Goal: Task Accomplishment & Management: Complete application form

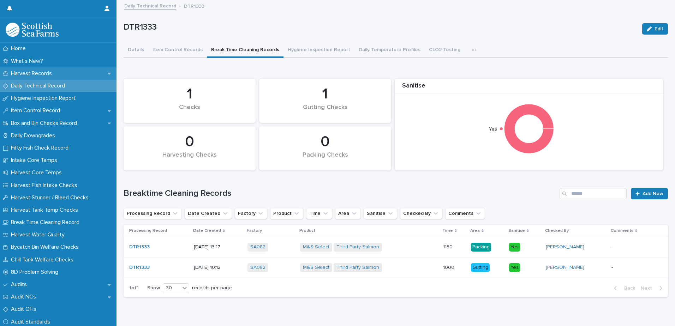
click at [35, 72] on p "Harvest Records" at bounding box center [32, 73] width 49 height 7
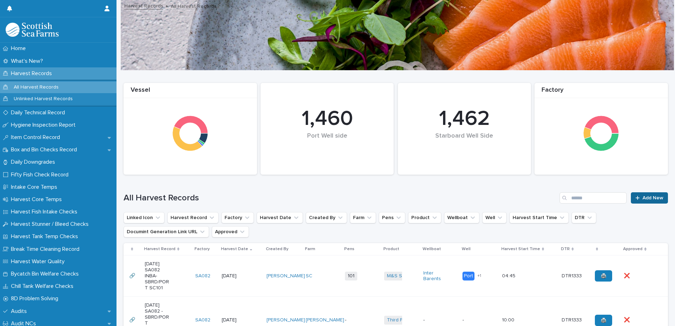
click at [636, 197] on icon at bounding box center [638, 198] width 4 height 5
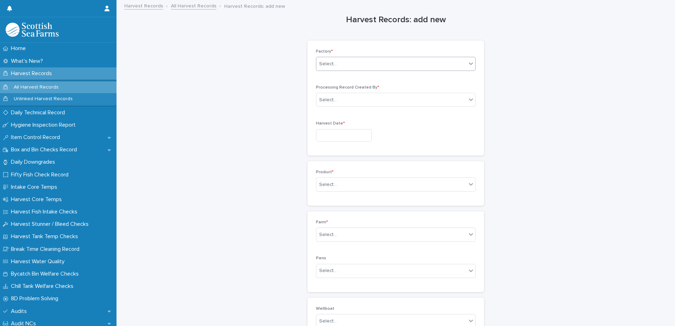
click at [338, 65] on div "Select..." at bounding box center [391, 64] width 150 height 12
click at [335, 115] on div "SA082" at bounding box center [393, 114] width 159 height 12
click at [338, 102] on input "text" at bounding box center [338, 100] width 1 height 6
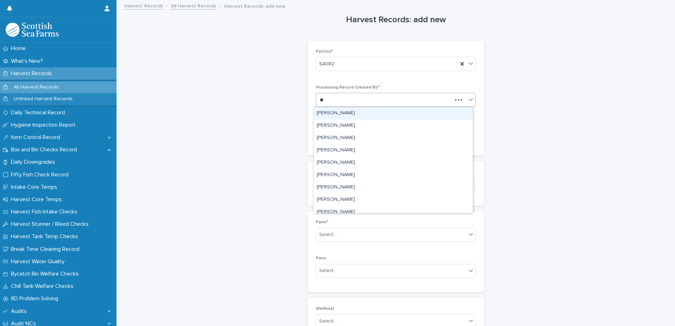
type input "***"
click at [341, 113] on div "[PERSON_NAME]" at bounding box center [393, 113] width 159 height 12
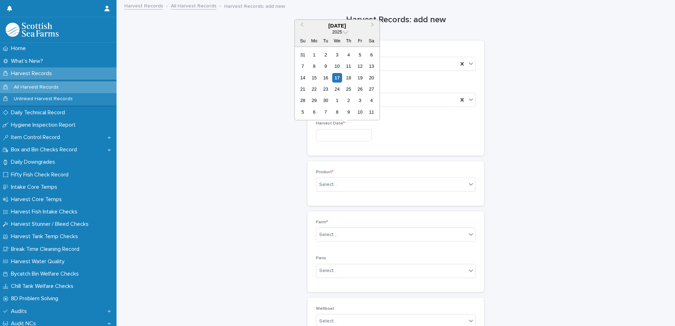
click at [329, 134] on input "text" at bounding box center [344, 135] width 56 height 12
click at [339, 77] on div "17" at bounding box center [337, 78] width 10 height 10
type input "*********"
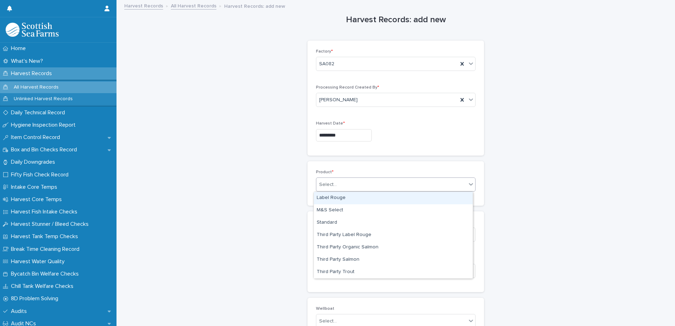
click at [327, 186] on div "Select..." at bounding box center [328, 184] width 18 height 7
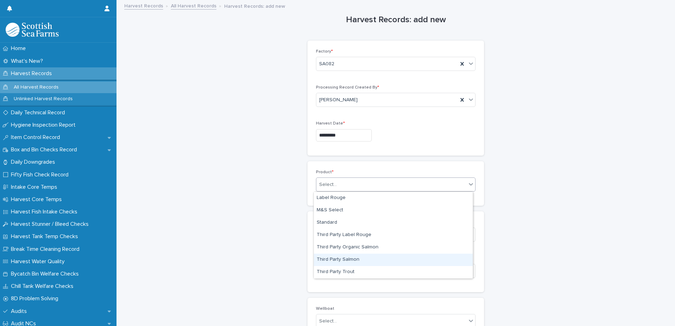
click at [358, 259] on div "Third Party Salmon" at bounding box center [393, 260] width 159 height 12
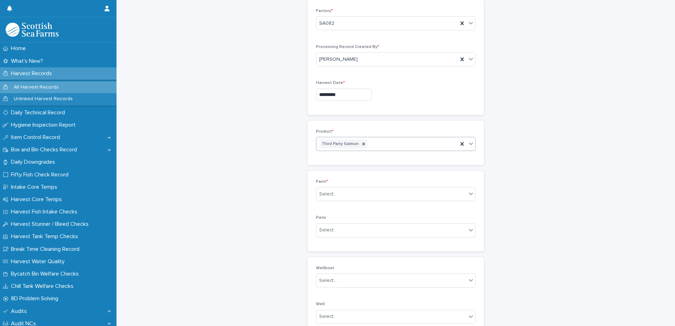
scroll to position [106, 0]
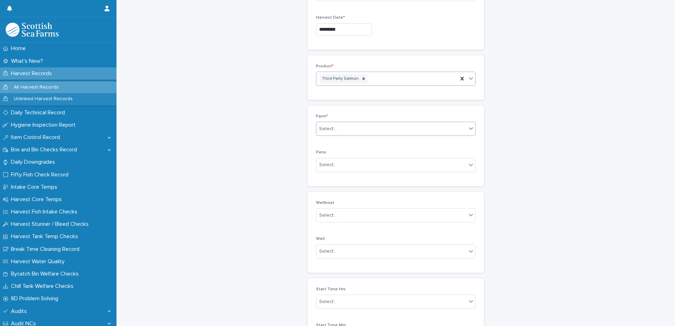
click at [328, 129] on div "Select..." at bounding box center [328, 128] width 18 height 7
click at [328, 194] on div "[PERSON_NAME]" at bounding box center [393, 195] width 159 height 12
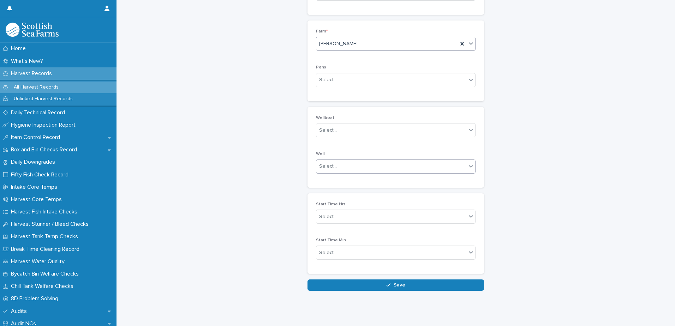
scroll to position [196, 0]
click at [371, 281] on button "Save" at bounding box center [396, 285] width 177 height 11
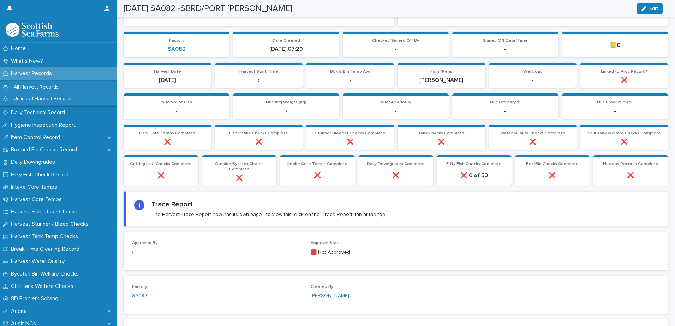
scroll to position [159, 0]
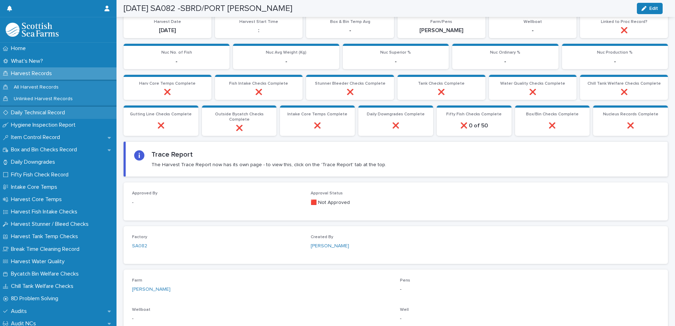
click at [48, 114] on p "Daily Technical Record" at bounding box center [39, 112] width 63 height 7
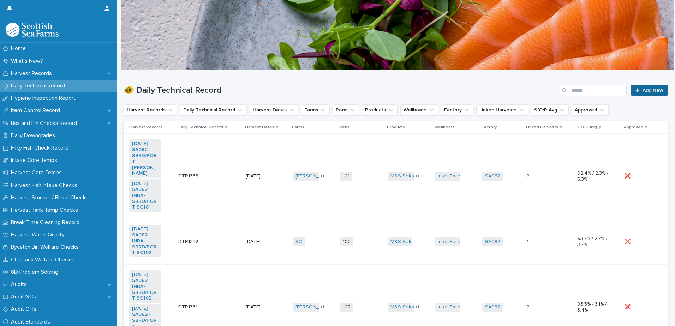
click at [631, 90] on link "Add New" at bounding box center [649, 90] width 37 height 11
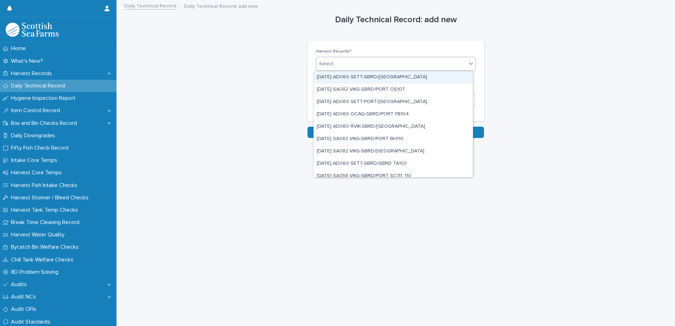
click at [345, 62] on div "Select..." at bounding box center [391, 64] width 150 height 12
type input "*****"
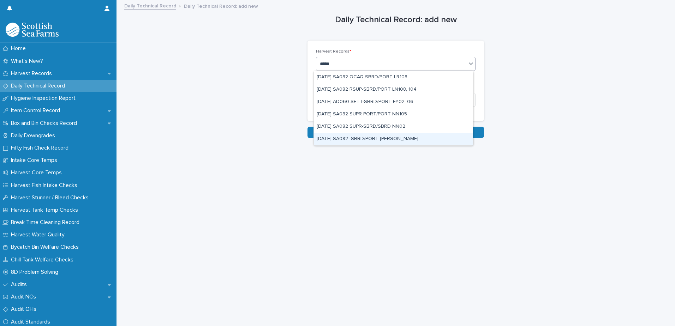
drag, startPoint x: 355, startPoint y: 82, endPoint x: 367, endPoint y: 138, distance: 57.3
click at [367, 138] on div "[DATE] SA082 -SBRD/PORT [PERSON_NAME]" at bounding box center [393, 139] width 159 height 12
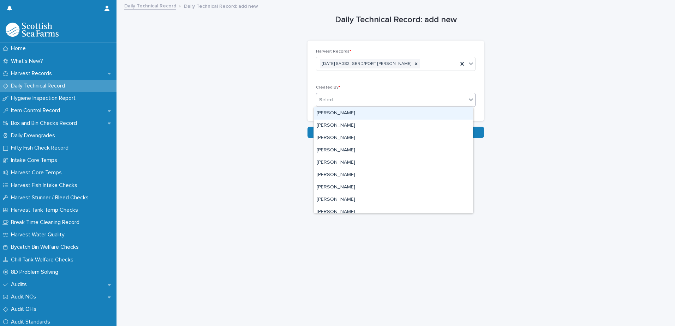
click at [345, 98] on div "Select..." at bounding box center [391, 100] width 150 height 12
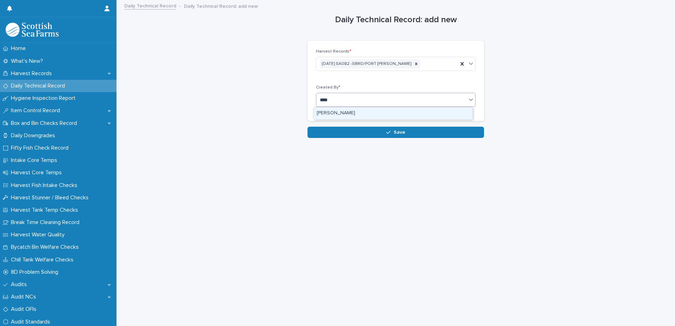
type input "*****"
click at [341, 112] on div "[PERSON_NAME]" at bounding box center [393, 113] width 159 height 12
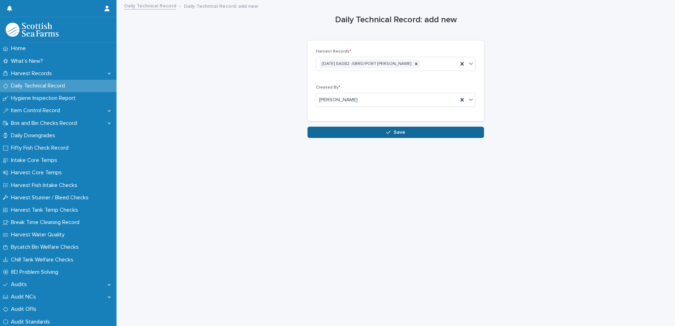
click at [341, 133] on button "Save" at bounding box center [396, 132] width 177 height 11
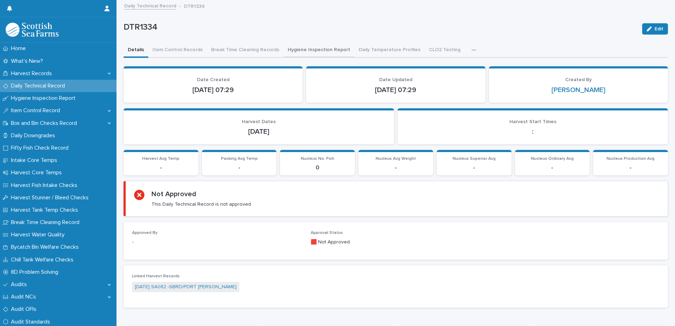
click at [318, 47] on button "Hygiene Inspection Report" at bounding box center [319, 50] width 71 height 15
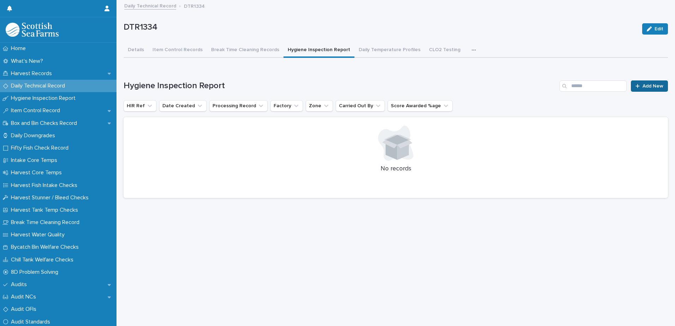
click at [643, 86] on span "Add New" at bounding box center [653, 86] width 21 height 5
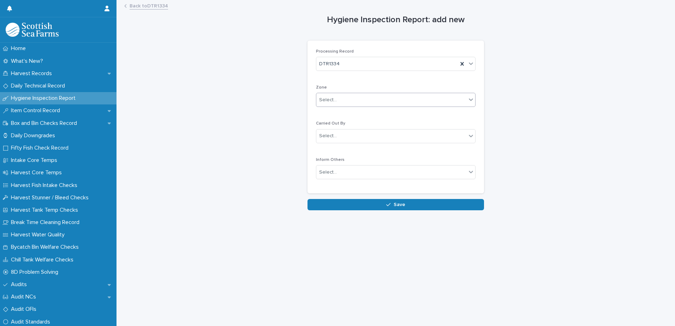
click at [328, 97] on div "Select..." at bounding box center [328, 99] width 18 height 7
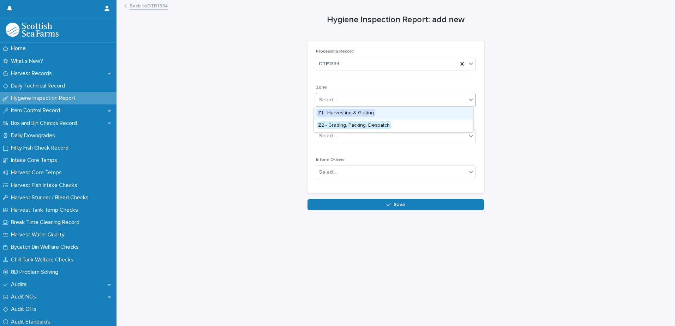
click at [334, 113] on span "Z1 - Harvesting & Gutting" at bounding box center [346, 113] width 59 height 8
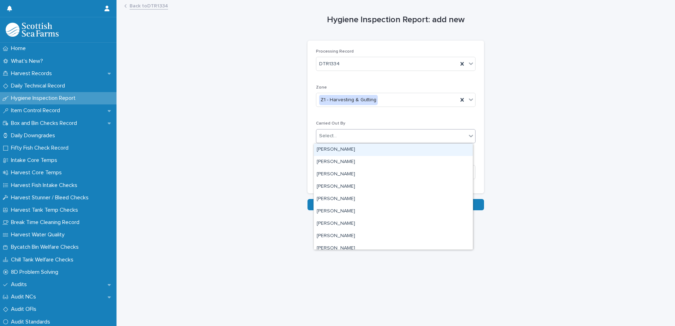
click at [324, 134] on div "Select..." at bounding box center [328, 135] width 18 height 7
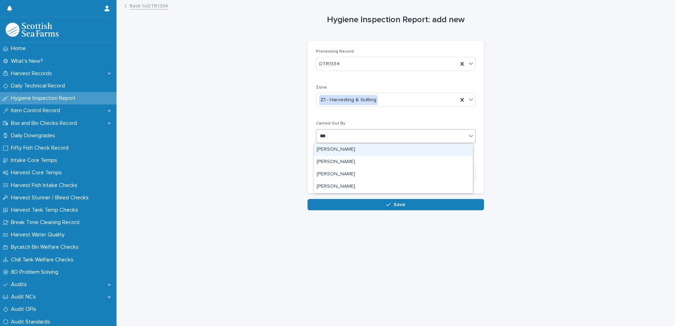
type input "****"
click at [327, 152] on div "[PERSON_NAME]" at bounding box center [393, 150] width 159 height 12
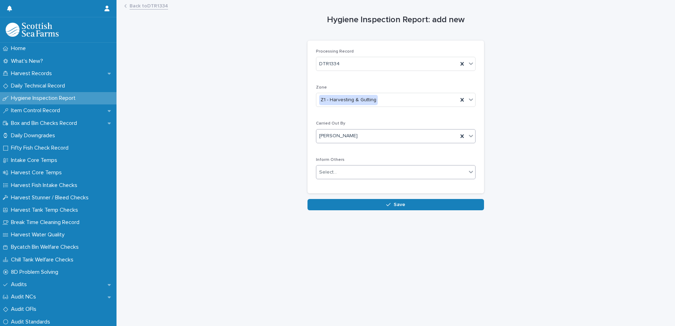
click at [328, 174] on div "Select..." at bounding box center [328, 172] width 18 height 7
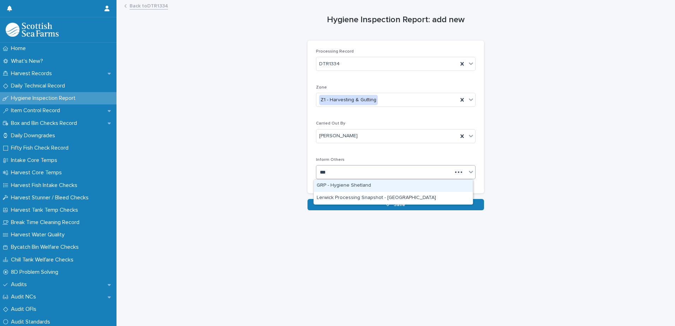
type input "****"
click at [336, 186] on div "GRP - Hygiene Shetland" at bounding box center [393, 186] width 159 height 12
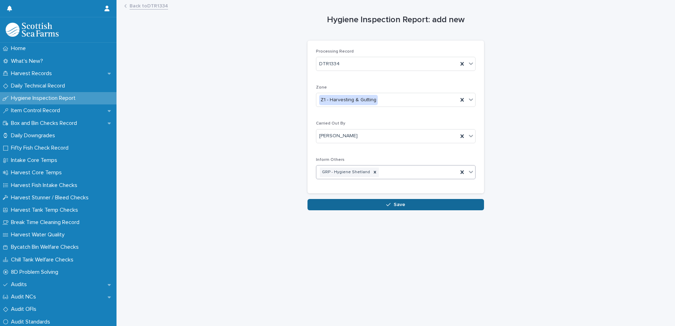
click at [338, 208] on button "Save" at bounding box center [396, 204] width 177 height 11
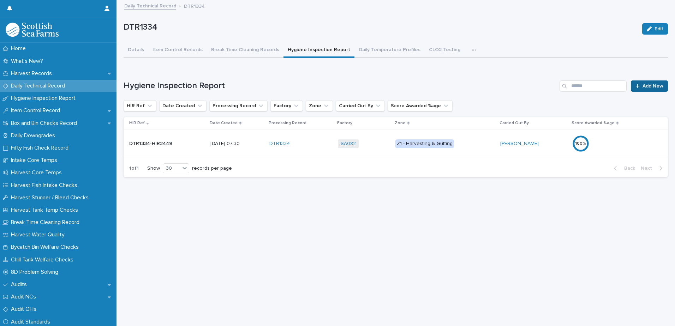
click at [636, 87] on icon at bounding box center [638, 86] width 4 height 4
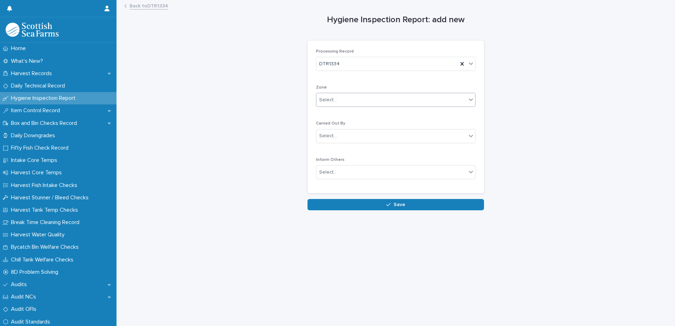
click at [325, 101] on div "Select..." at bounding box center [328, 99] width 18 height 7
click at [346, 126] on span "Z2 - Grading, Packing, Despatch" at bounding box center [354, 126] width 75 height 8
click at [337, 137] on div "Select..." at bounding box center [391, 136] width 150 height 12
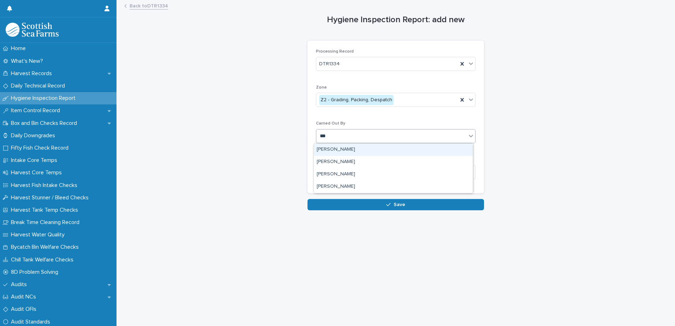
type input "****"
click at [338, 148] on div "[PERSON_NAME]" at bounding box center [393, 150] width 159 height 12
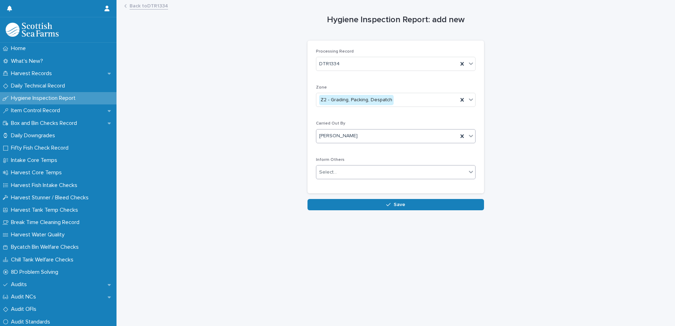
click at [328, 173] on div "Select..." at bounding box center [328, 172] width 18 height 7
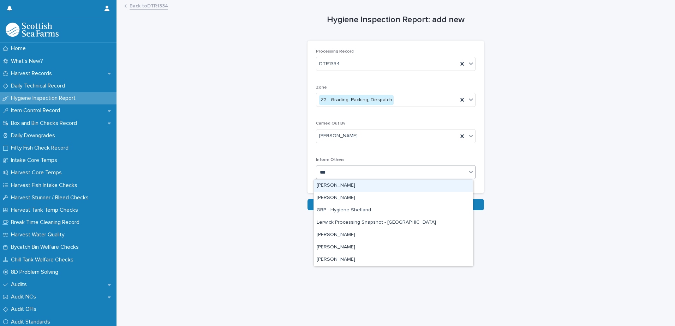
type input "****"
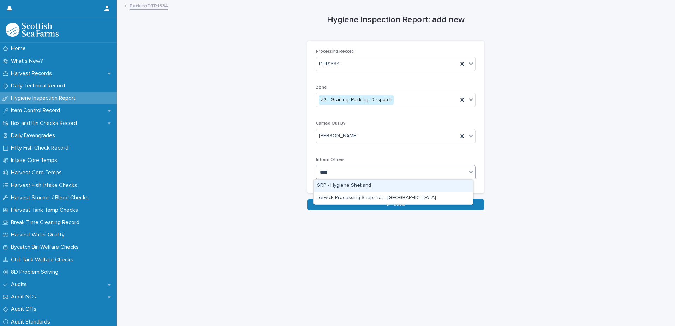
click at [345, 188] on div "GRP - Hygiene Shetland" at bounding box center [393, 186] width 159 height 12
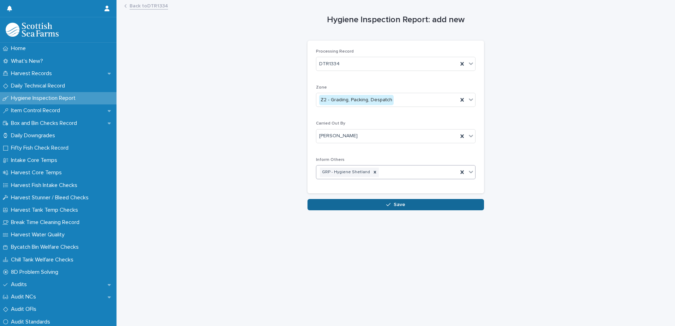
click at [346, 206] on button "Save" at bounding box center [396, 204] width 177 height 11
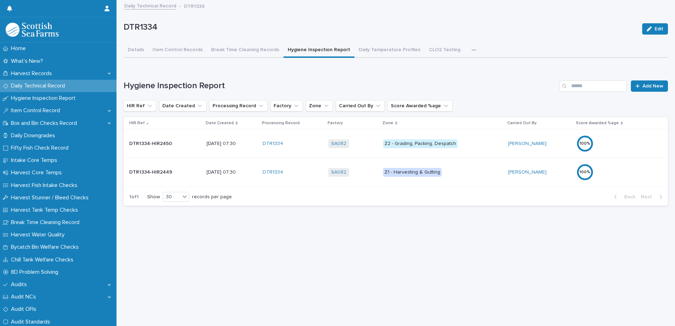
click at [484, 143] on p "Z2 - Grading, Packing, Despatch" at bounding box center [442, 144] width 119 height 9
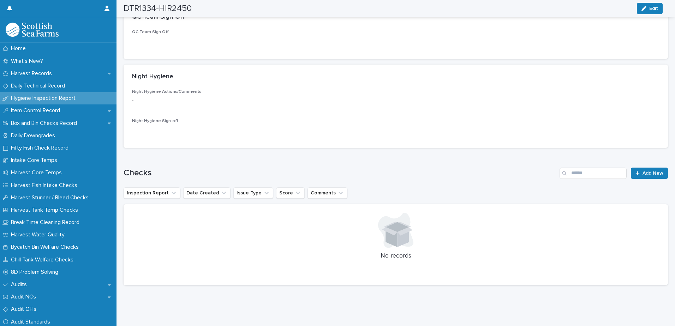
scroll to position [253, 0]
click at [649, 171] on span "Add New" at bounding box center [653, 173] width 21 height 5
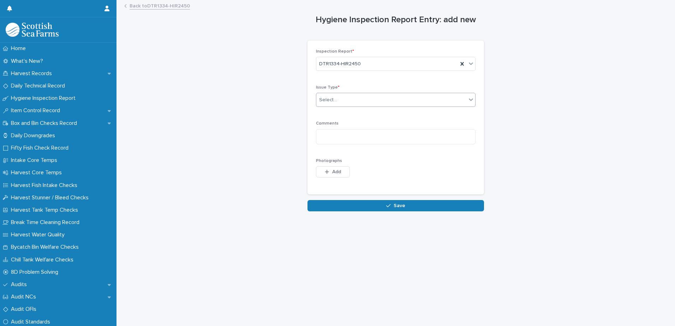
click at [324, 101] on div "Select..." at bounding box center [328, 99] width 18 height 7
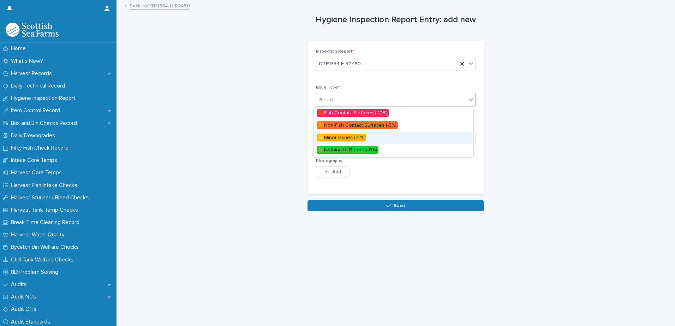
click at [332, 138] on span "🟨Minor Issues (-2%)" at bounding box center [341, 138] width 49 height 8
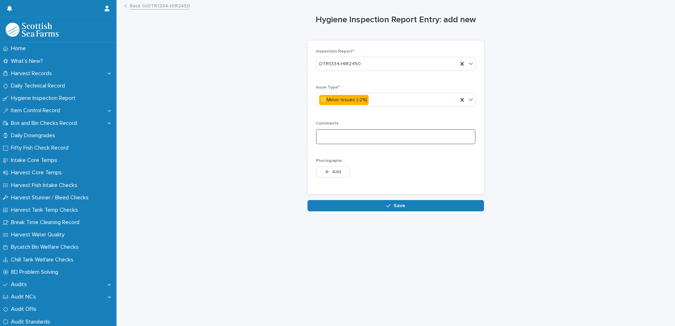
click at [332, 138] on textarea at bounding box center [396, 136] width 160 height 15
click at [333, 137] on textarea "*******" at bounding box center [396, 136] width 160 height 15
click at [353, 137] on textarea "********" at bounding box center [396, 136] width 160 height 15
drag, startPoint x: 372, startPoint y: 138, endPoint x: 392, endPoint y: 136, distance: 20.6
click at [372, 138] on textarea "**********" at bounding box center [396, 136] width 160 height 15
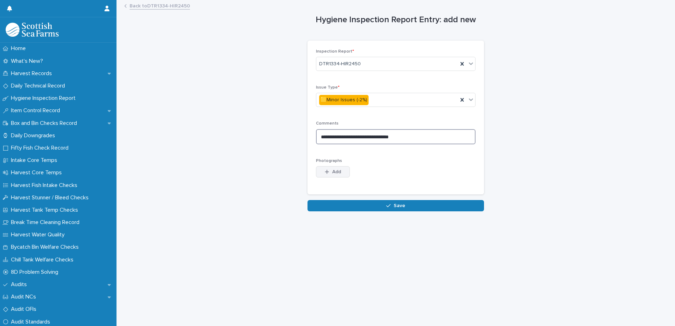
type textarea "**********"
click at [320, 171] on button "Add" at bounding box center [333, 171] width 34 height 11
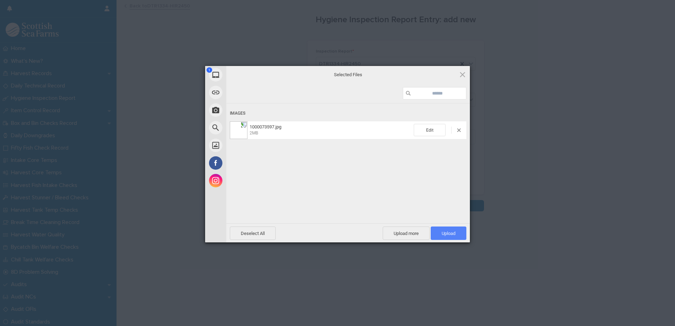
click at [449, 234] on span "Upload 1" at bounding box center [449, 233] width 14 height 5
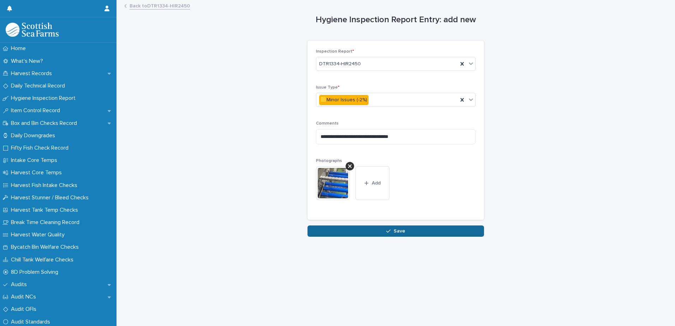
click at [389, 232] on icon "button" at bounding box center [388, 231] width 4 height 5
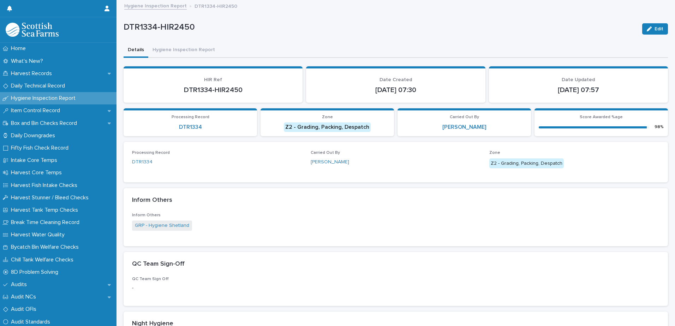
click at [153, 6] on link "Hygiene Inspection Report" at bounding box center [155, 5] width 63 height 8
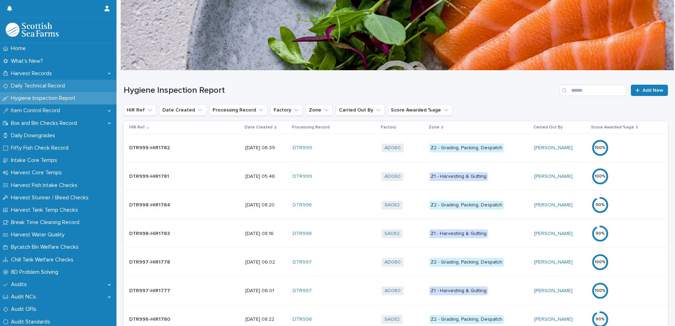
click at [33, 85] on p "Daily Technical Record" at bounding box center [39, 86] width 63 height 7
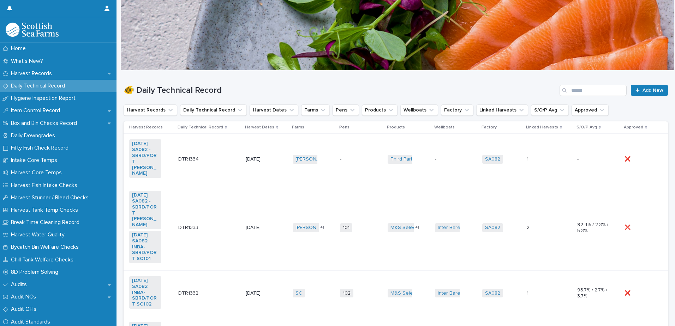
click at [342, 164] on td "-" at bounding box center [360, 160] width 47 height 52
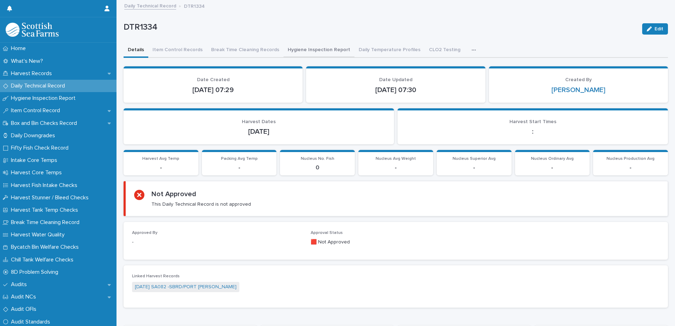
click at [299, 50] on button "Hygiene Inspection Report" at bounding box center [319, 50] width 71 height 15
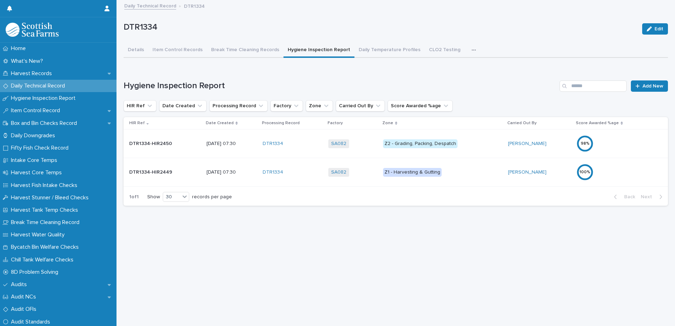
click at [604, 143] on div "98 %" at bounding box center [608, 143] width 62 height 17
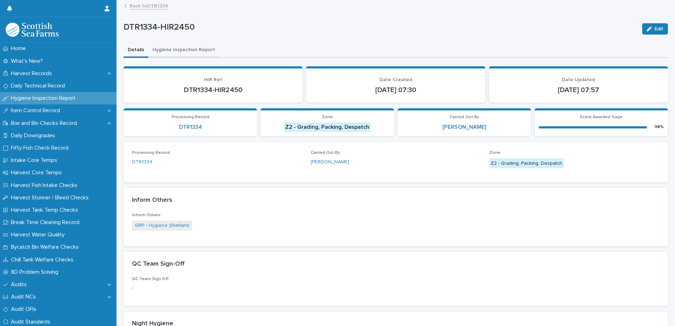
click at [183, 46] on button "Hygiene Inspection Report" at bounding box center [183, 50] width 71 height 15
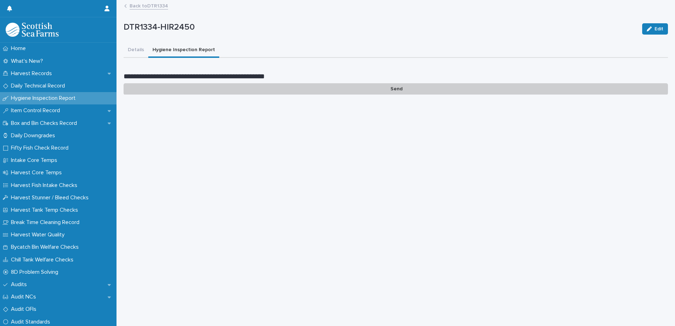
click at [392, 87] on p "Send" at bounding box center [396, 89] width 545 height 12
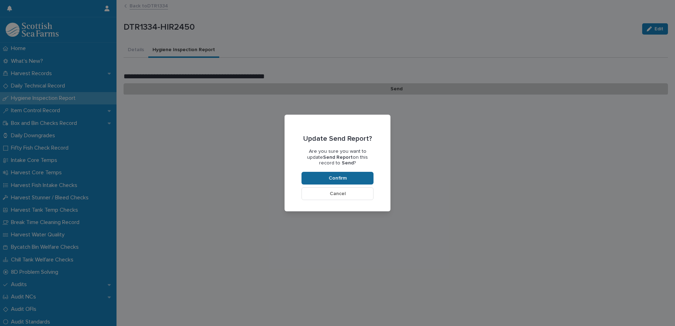
click at [334, 177] on span "Confirm" at bounding box center [338, 178] width 18 height 5
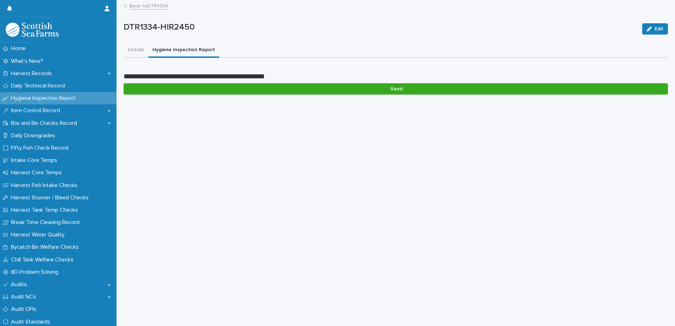
click at [140, 5] on link "Back to DTR1334" at bounding box center [149, 5] width 39 height 8
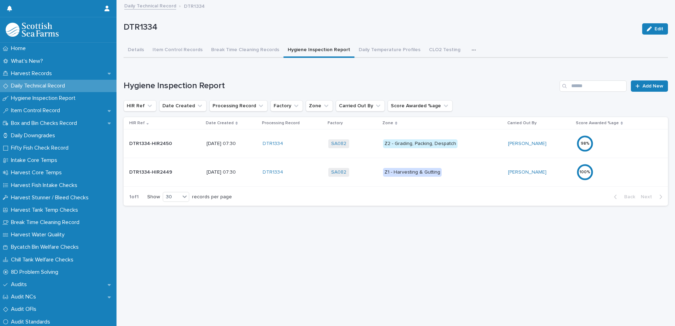
click at [602, 172] on div "100 %" at bounding box center [608, 172] width 62 height 17
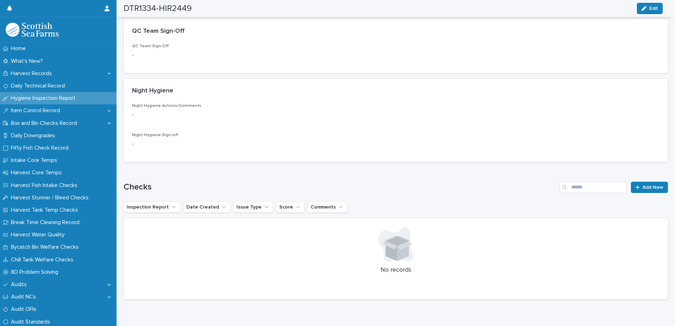
scroll to position [253, 0]
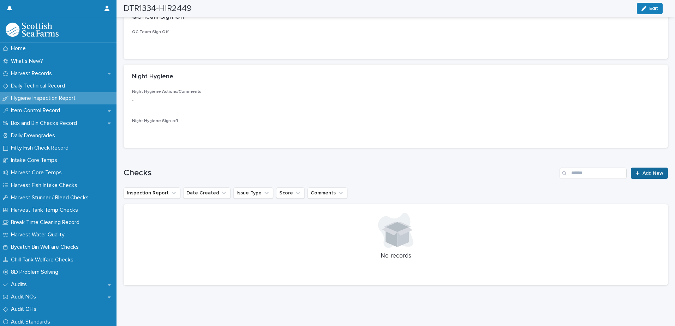
click at [648, 171] on span "Add New" at bounding box center [653, 173] width 21 height 5
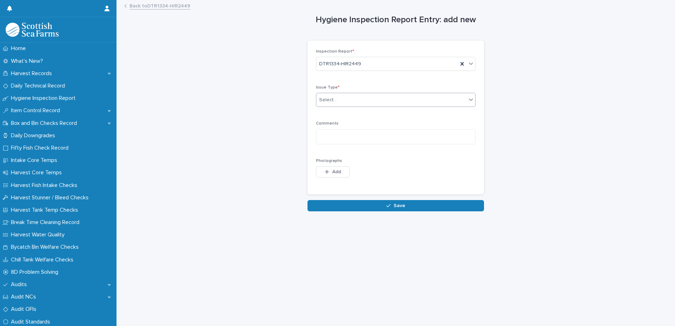
click at [330, 100] on div "Select..." at bounding box center [328, 99] width 18 height 7
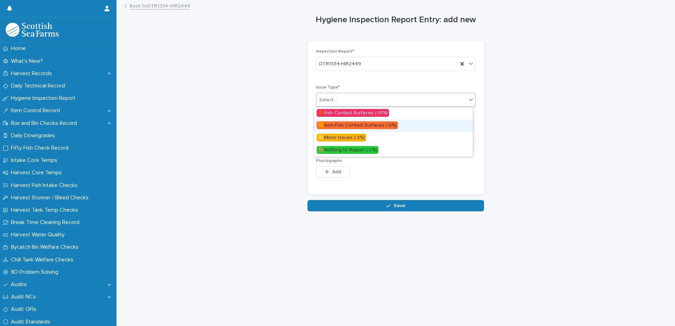
click at [335, 124] on span "🟧Non-Fish Contact Surfaces (-5%)" at bounding box center [357, 126] width 81 height 8
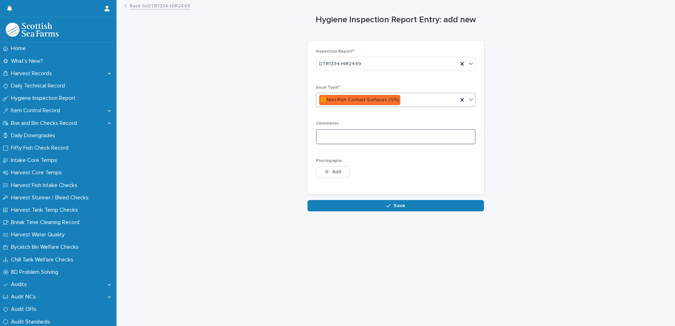
click at [325, 136] on textarea at bounding box center [396, 136] width 160 height 15
type textarea "**********"
click at [328, 173] on div "button" at bounding box center [328, 172] width 7 height 5
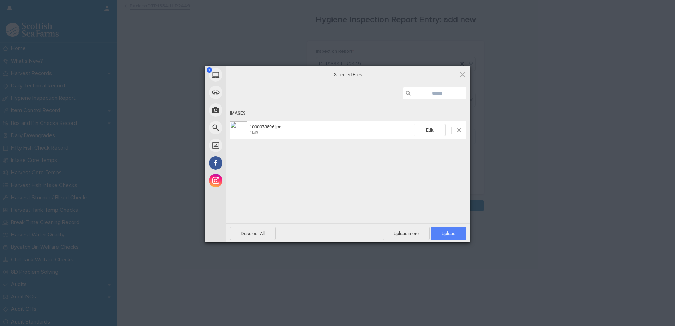
click at [454, 232] on span "Upload 1" at bounding box center [449, 233] width 14 height 5
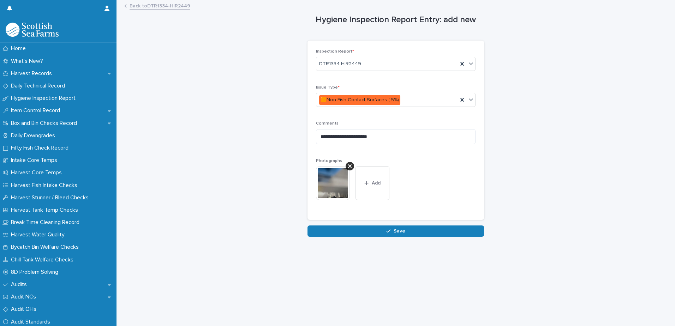
click at [395, 231] on span "Save" at bounding box center [400, 231] width 12 height 5
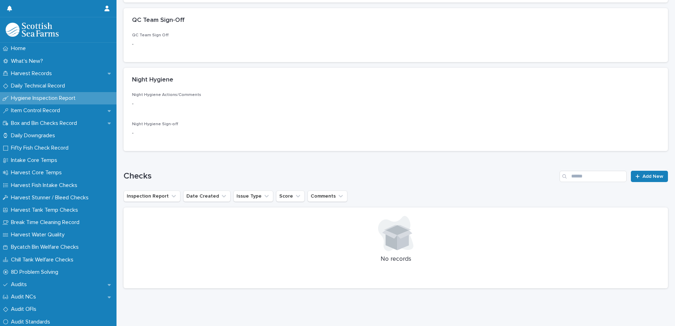
scroll to position [253, 0]
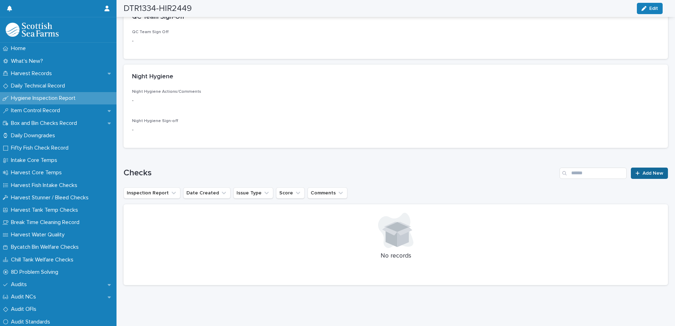
click at [645, 171] on span "Add New" at bounding box center [653, 173] width 21 height 5
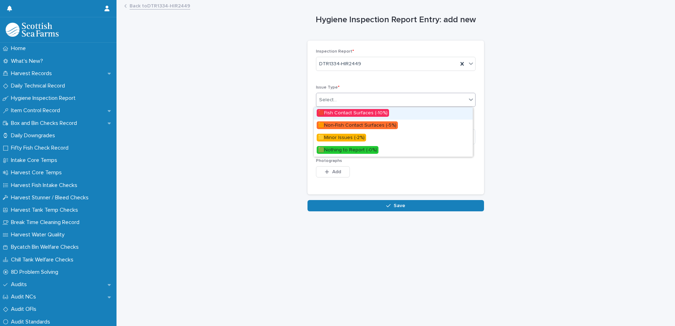
click at [335, 97] on div "Select..." at bounding box center [391, 100] width 150 height 12
click at [341, 112] on span "🟥Fish Contact Surfaces (-10%)" at bounding box center [353, 113] width 72 height 8
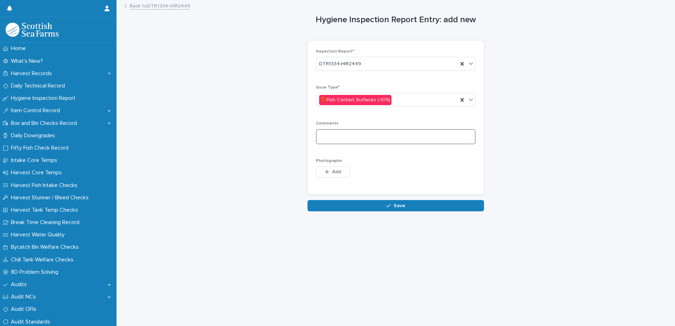
click at [341, 132] on textarea at bounding box center [396, 136] width 160 height 15
type textarea "**********"
click at [332, 171] on span "Add" at bounding box center [336, 172] width 9 height 5
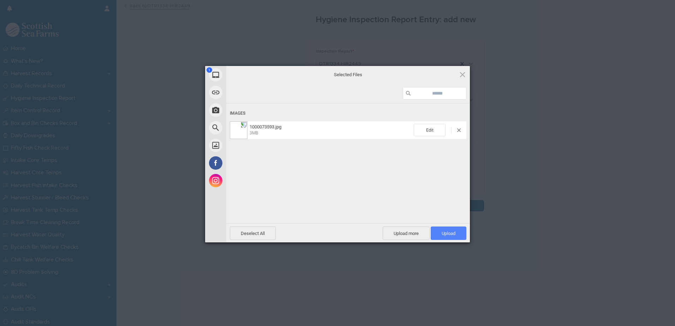
click at [452, 233] on span "Upload 1" at bounding box center [449, 233] width 14 height 5
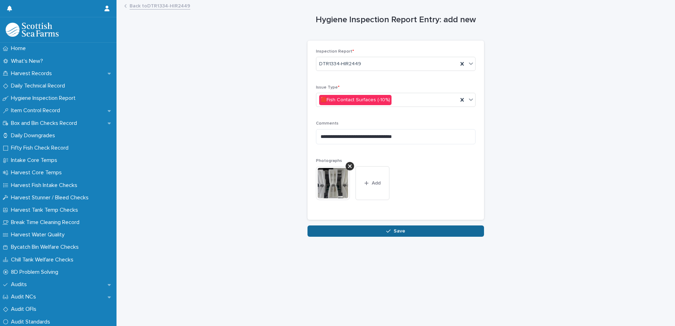
click at [399, 231] on span "Save" at bounding box center [400, 231] width 12 height 5
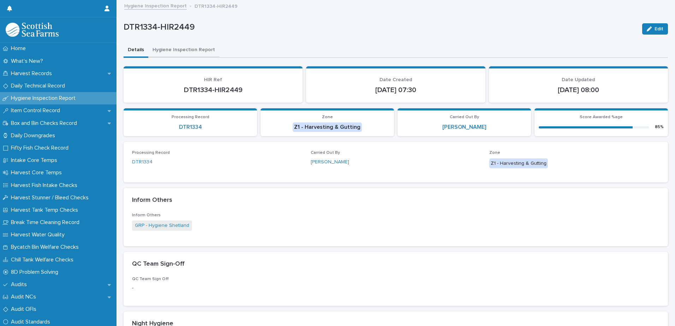
click at [177, 47] on button "Hygiene Inspection Report" at bounding box center [183, 50] width 71 height 15
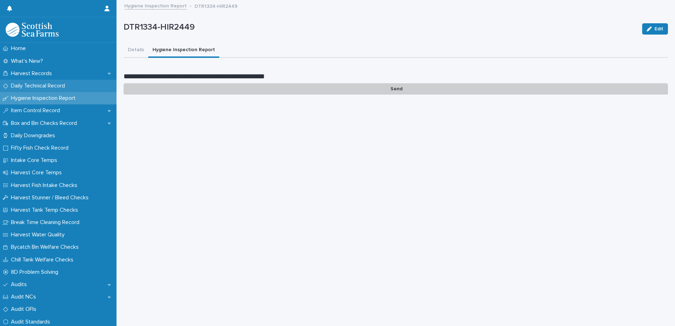
click at [35, 87] on p "Daily Technical Record" at bounding box center [39, 86] width 63 height 7
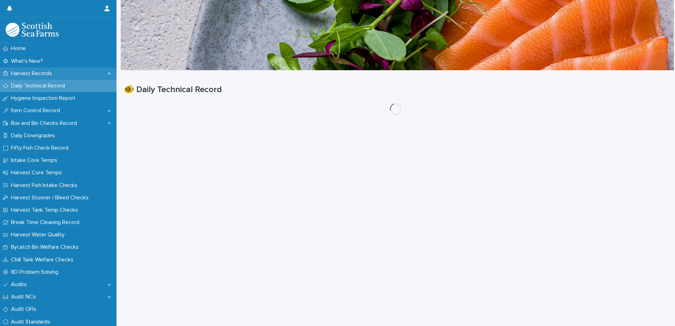
click at [32, 72] on p "Harvest Records" at bounding box center [32, 73] width 49 height 7
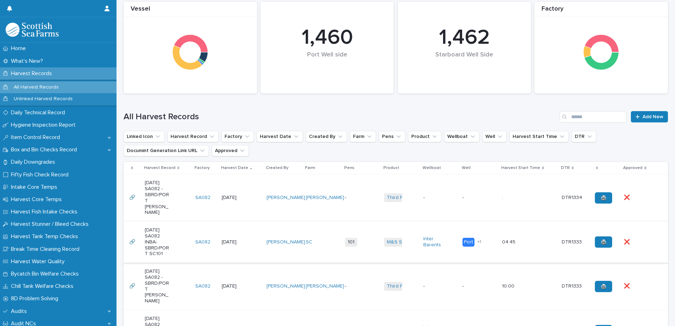
scroll to position [106, 0]
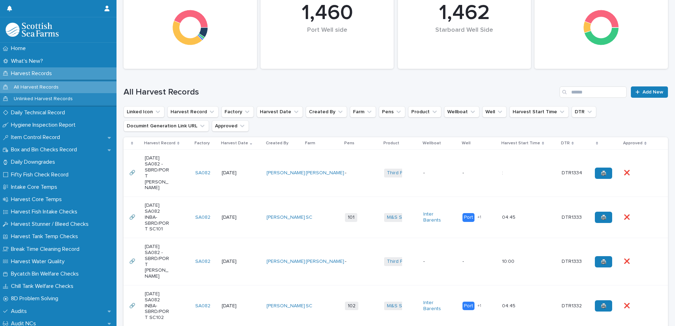
click at [349, 261] on td "-" at bounding box center [361, 261] width 39 height 47
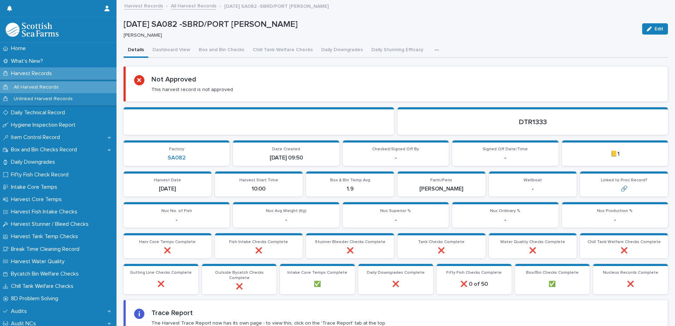
click at [435, 51] on div "button" at bounding box center [438, 50] width 7 height 5
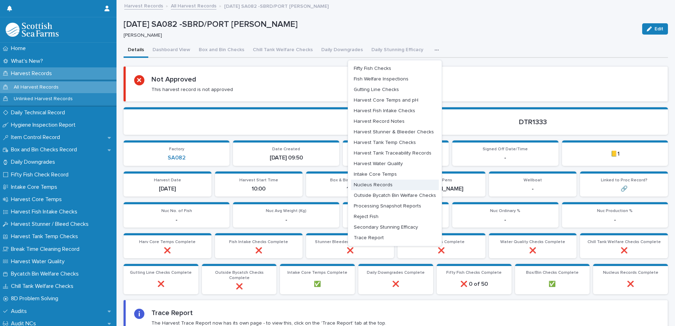
click at [370, 187] on span "Nucleus Records" at bounding box center [373, 185] width 39 height 5
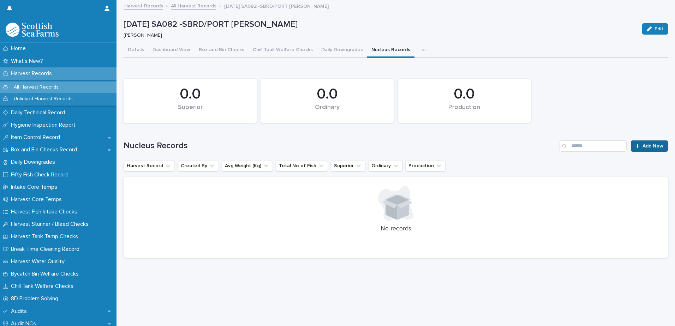
click at [637, 145] on div at bounding box center [639, 146] width 7 height 5
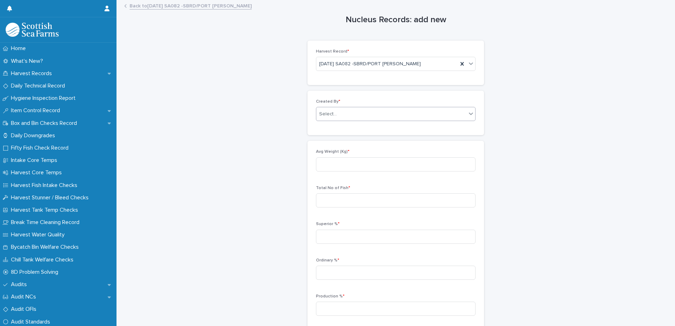
drag, startPoint x: 323, startPoint y: 109, endPoint x: 328, endPoint y: 112, distance: 5.2
click at [324, 109] on div "Select..." at bounding box center [391, 114] width 150 height 12
type input "*****"
click at [385, 126] on div "[PERSON_NAME]" at bounding box center [393, 128] width 159 height 12
click at [332, 162] on input at bounding box center [396, 165] width 160 height 14
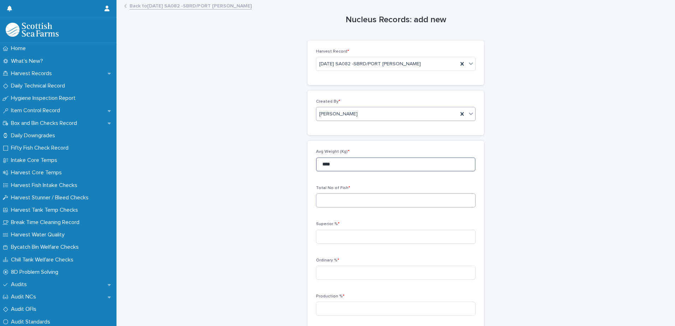
type input "****"
click at [322, 196] on input at bounding box center [396, 201] width 160 height 14
type input "****"
click at [357, 238] on input at bounding box center [396, 237] width 160 height 14
type input "*****"
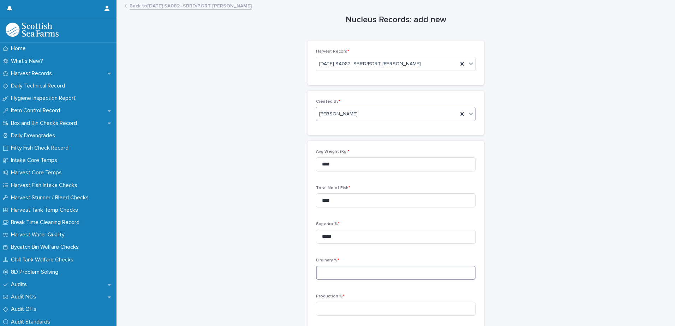
click at [352, 276] on input at bounding box center [396, 273] width 160 height 14
type input "****"
click at [350, 307] on input at bounding box center [396, 309] width 160 height 14
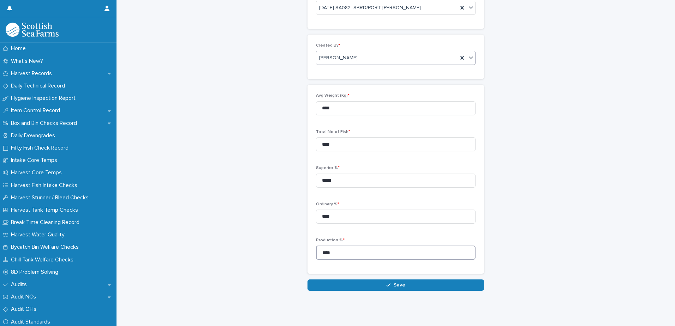
scroll to position [61, 0]
type input "****"
click at [355, 280] on button "Save" at bounding box center [396, 285] width 177 height 11
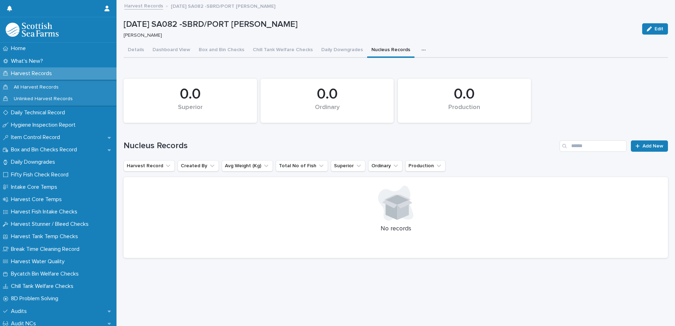
scroll to position [5, 0]
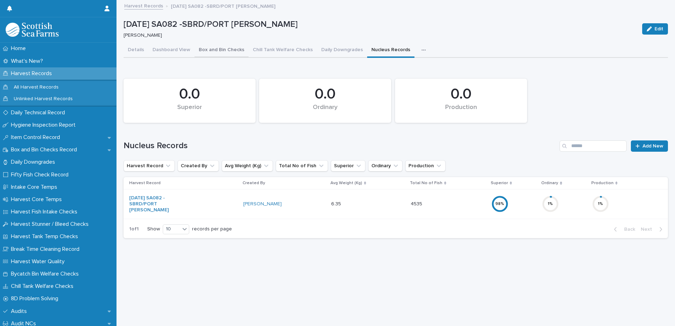
click at [216, 45] on button "Box and Bin Checks" at bounding box center [222, 50] width 54 height 15
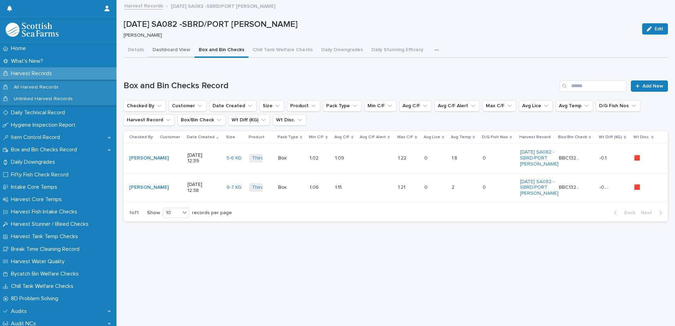
click at [168, 46] on button "Dashboard View" at bounding box center [171, 50] width 46 height 15
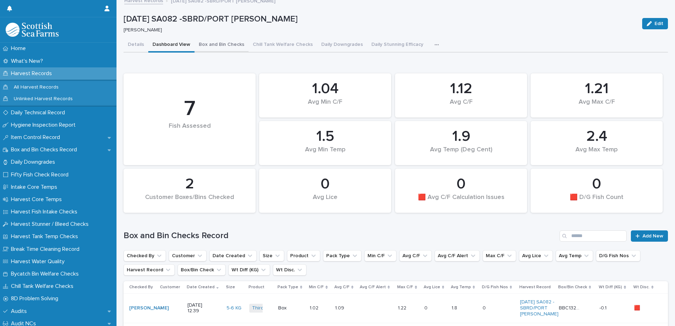
click at [229, 41] on button "Box and Bin Checks" at bounding box center [222, 45] width 54 height 15
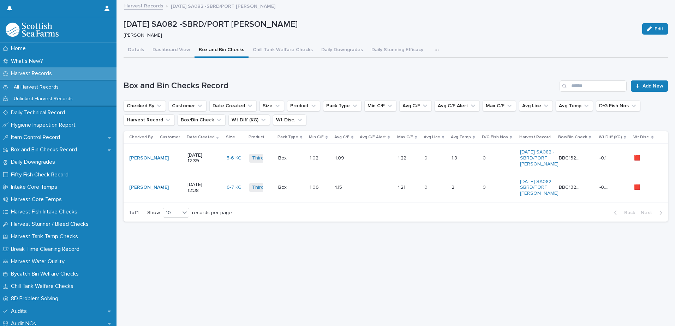
click at [363, 161] on div at bounding box center [377, 159] width 32 height 12
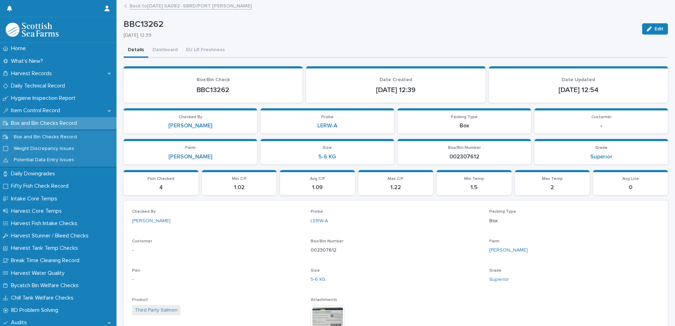
click at [165, 7] on link "Back to [DATE] SA082 -SBRD/PORT [PERSON_NAME]" at bounding box center [191, 5] width 122 height 8
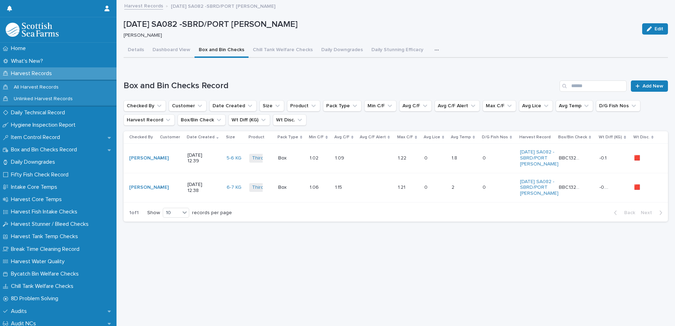
click at [391, 194] on div at bounding box center [377, 188] width 32 height 12
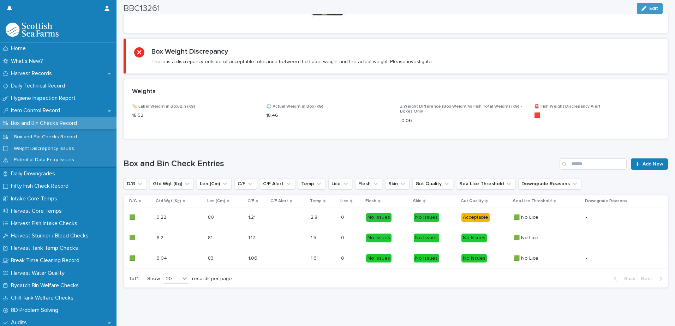
scroll to position [330, 0]
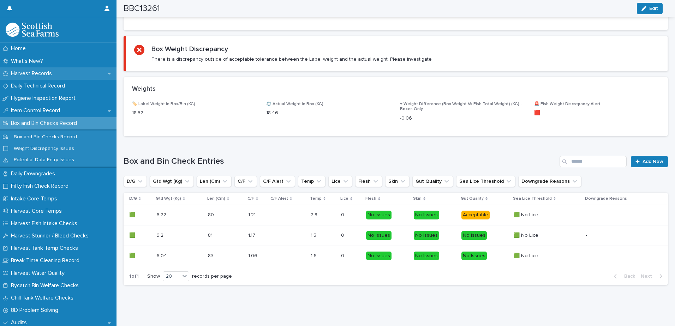
click at [42, 74] on p "Harvest Records" at bounding box center [32, 73] width 49 height 7
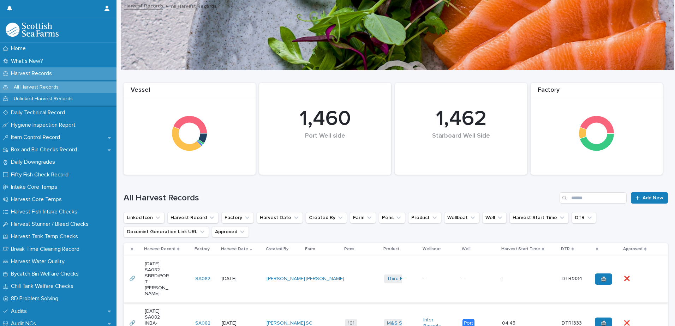
scroll to position [71, 0]
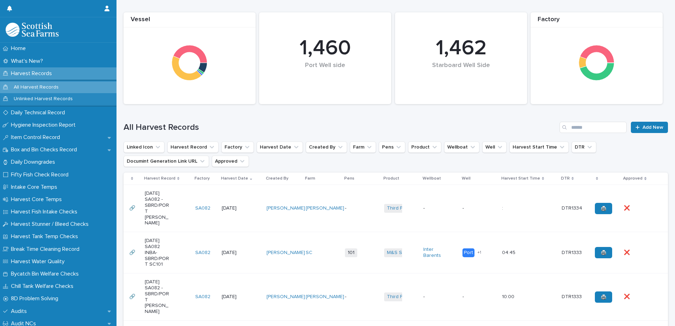
click at [353, 255] on td "101 + 0" at bounding box center [361, 252] width 39 height 41
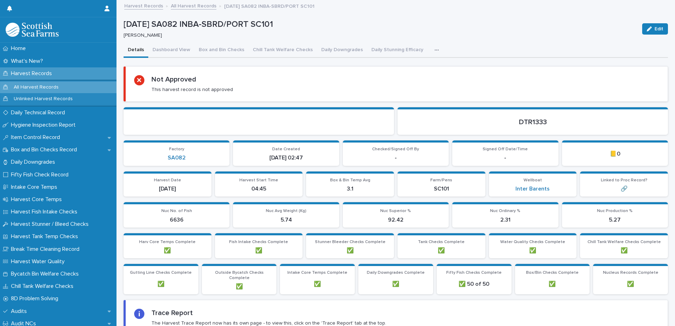
drag, startPoint x: 428, startPoint y: 49, endPoint x: 427, endPoint y: 53, distance: 4.4
click at [435, 49] on icon "button" at bounding box center [437, 50] width 4 height 5
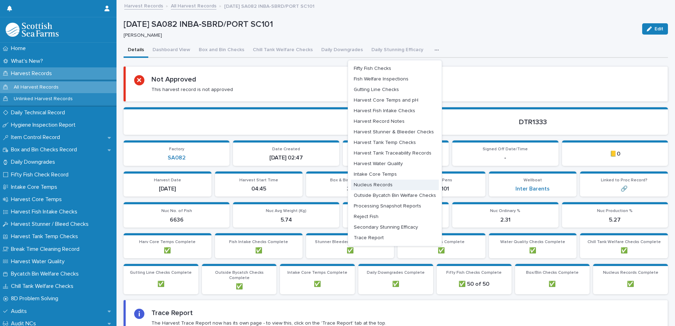
click at [360, 186] on span "Nucleus Records" at bounding box center [373, 185] width 39 height 5
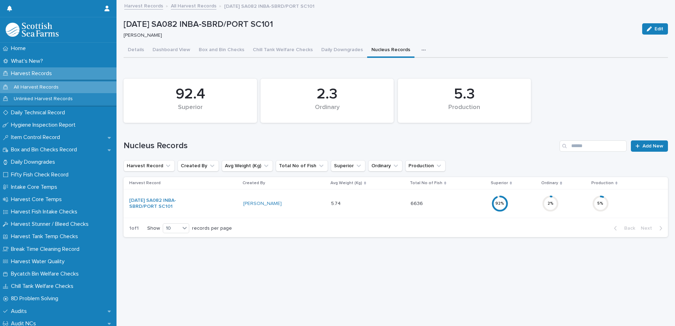
click at [622, 208] on div "5 %" at bounding box center [624, 204] width 65 height 23
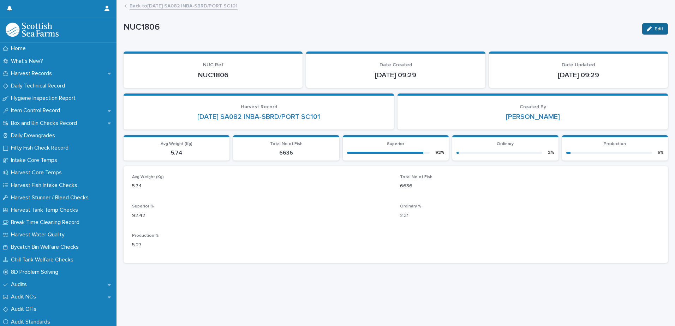
click at [647, 26] on icon "button" at bounding box center [649, 28] width 5 height 5
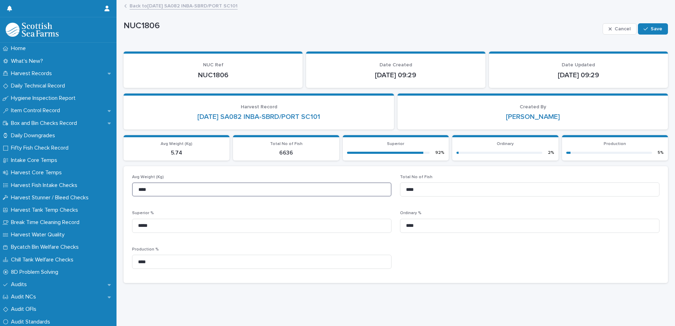
drag, startPoint x: 149, startPoint y: 188, endPoint x: 127, endPoint y: 189, distance: 21.9
click at [127, 189] on div "Avg Weight (Kg) **** Total No of Fish **** Superior % ***** Ordinary % **** Pro…" at bounding box center [396, 224] width 545 height 117
type input "****"
drag, startPoint x: 411, startPoint y: 190, endPoint x: 398, endPoint y: 190, distance: 12.7
click at [400, 190] on input "****" at bounding box center [530, 190] width 260 height 14
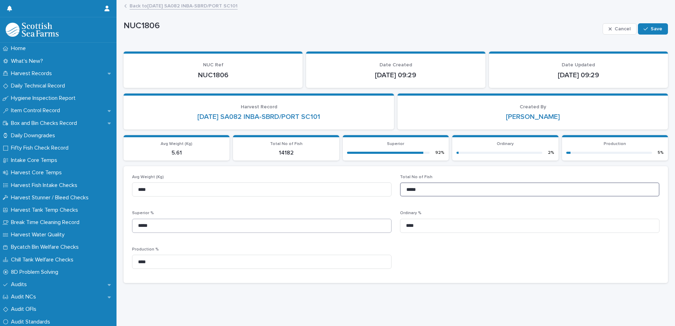
type input "*****"
drag, startPoint x: 151, startPoint y: 225, endPoint x: 134, endPoint y: 227, distance: 17.0
click at [134, 227] on input "*****" at bounding box center [262, 226] width 260 height 14
type input "*****"
drag, startPoint x: 402, startPoint y: 226, endPoint x: 394, endPoint y: 226, distance: 8.1
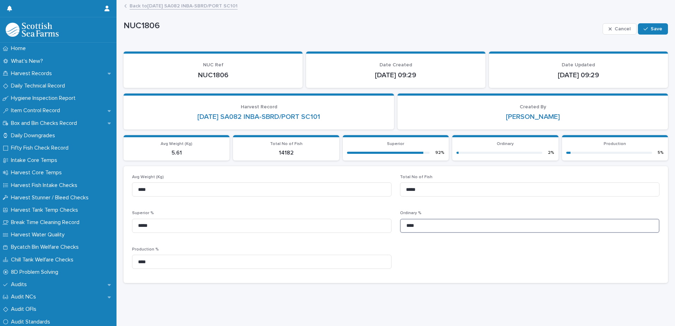
click at [394, 226] on div "Avg Weight (Kg) **** Total No of Fish ***** Superior % ***** Ordinary % **** Pr…" at bounding box center [396, 225] width 528 height 100
type input "****"
drag, startPoint x: 151, startPoint y: 264, endPoint x: 115, endPoint y: 264, distance: 35.7
click at [117, 264] on div "Home What's New? Harvest Records Daily Technical Record Hygiene Inspection Repo…" at bounding box center [396, 163] width 559 height 326
type input "****"
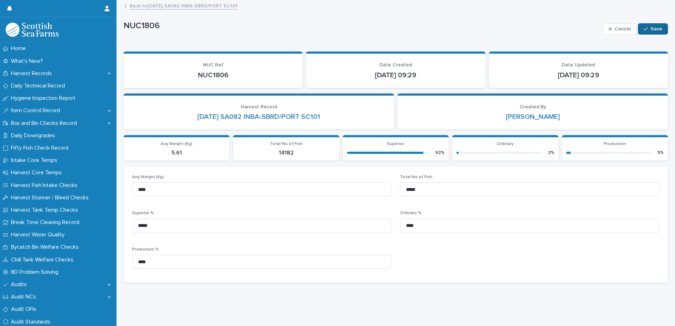
click at [644, 28] on icon "button" at bounding box center [646, 28] width 4 height 3
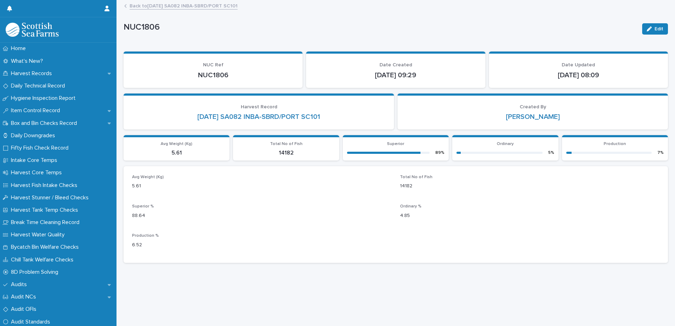
click at [147, 6] on link "Back to [DATE] SA082 INBA-SBRD/PORT SC101" at bounding box center [184, 5] width 108 height 8
